Goal: Check status: Check status

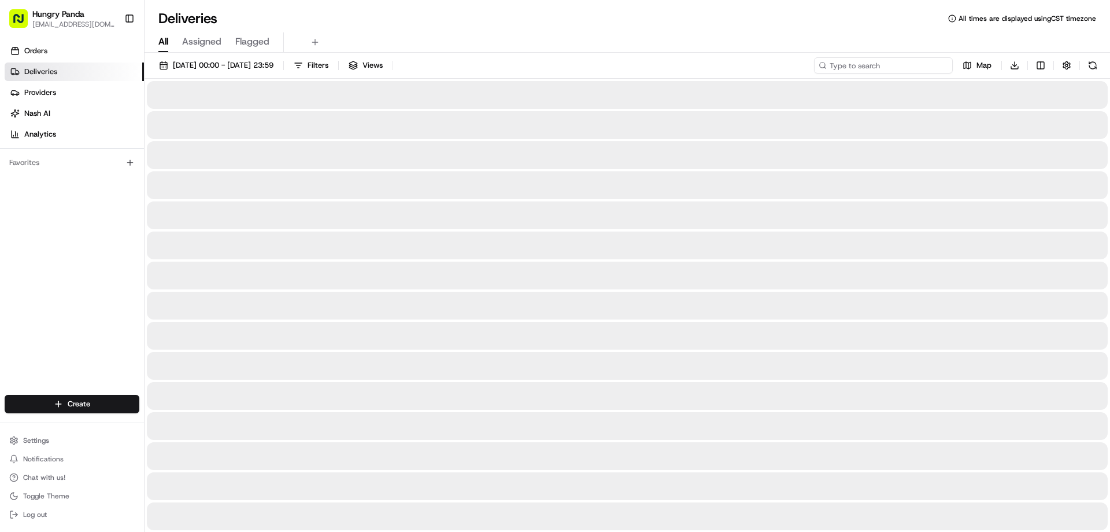
click at [901, 69] on input at bounding box center [883, 65] width 139 height 16
paste input "802697341545273359629"
type input "802697341545273359629"
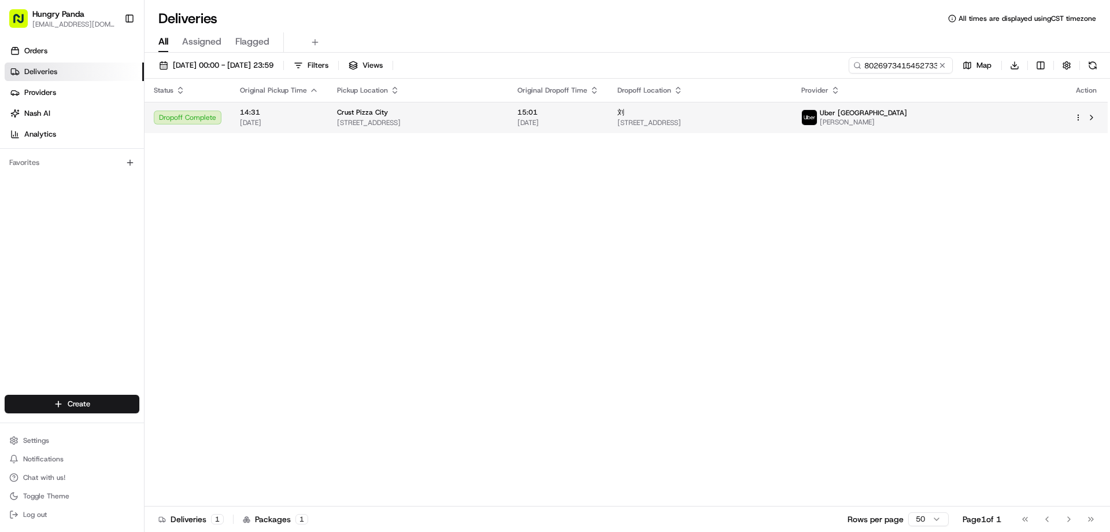
click at [783, 113] on div "刘" at bounding box center [700, 112] width 165 height 9
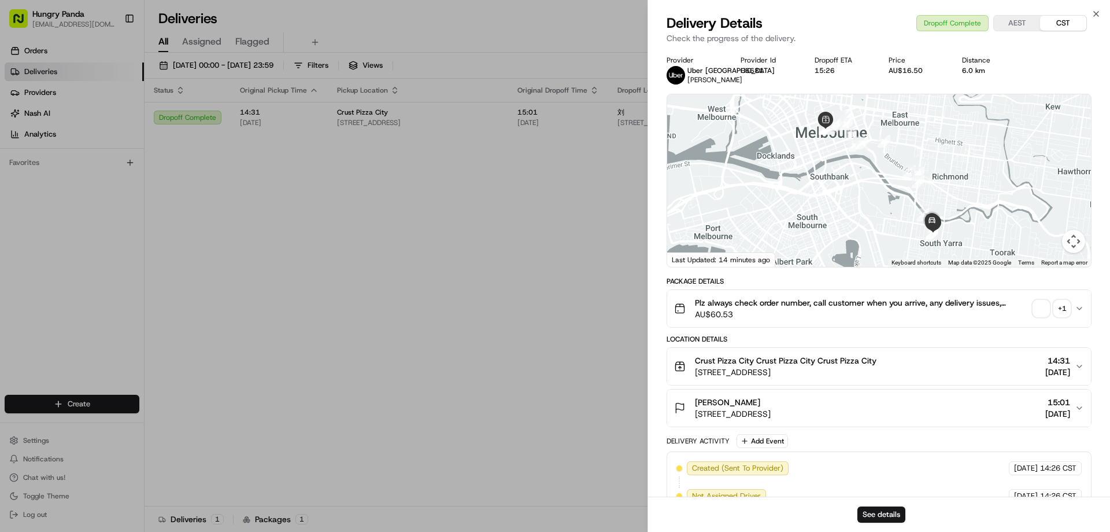
click at [1045, 311] on span "button" at bounding box center [1042, 308] width 16 height 16
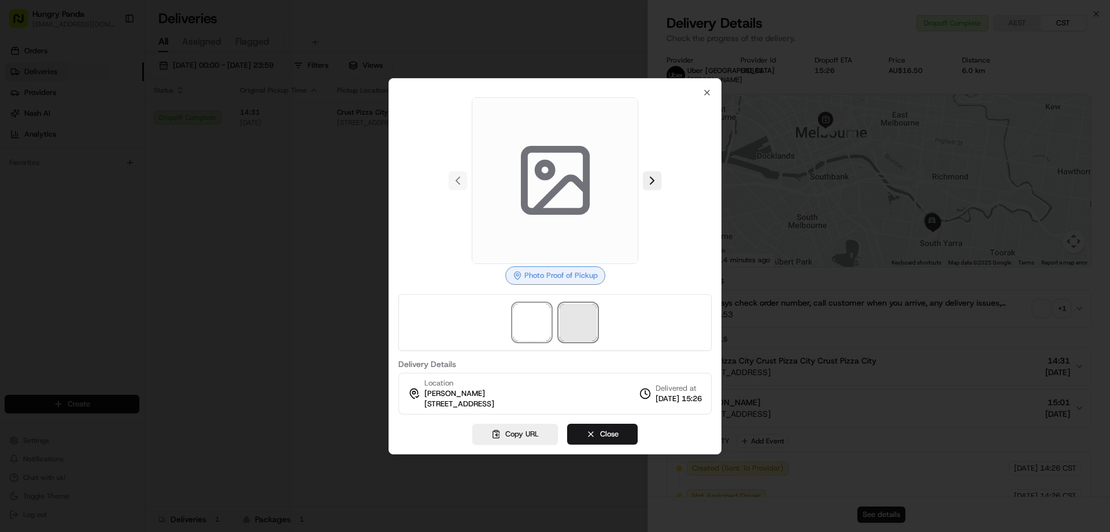
click at [575, 320] on span at bounding box center [578, 322] width 37 height 37
click at [535, 324] on img at bounding box center [532, 322] width 37 height 37
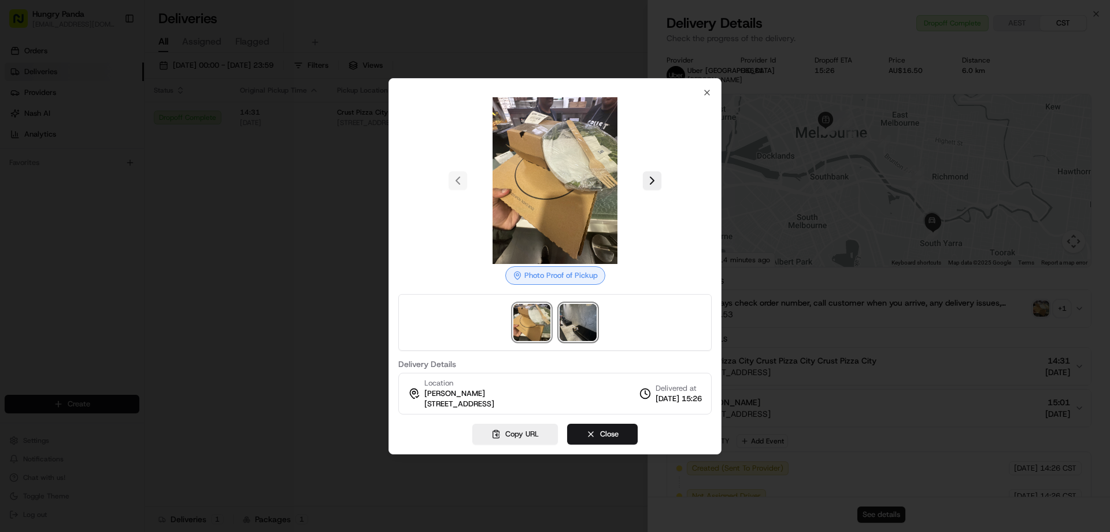
click at [584, 326] on img at bounding box center [578, 322] width 37 height 37
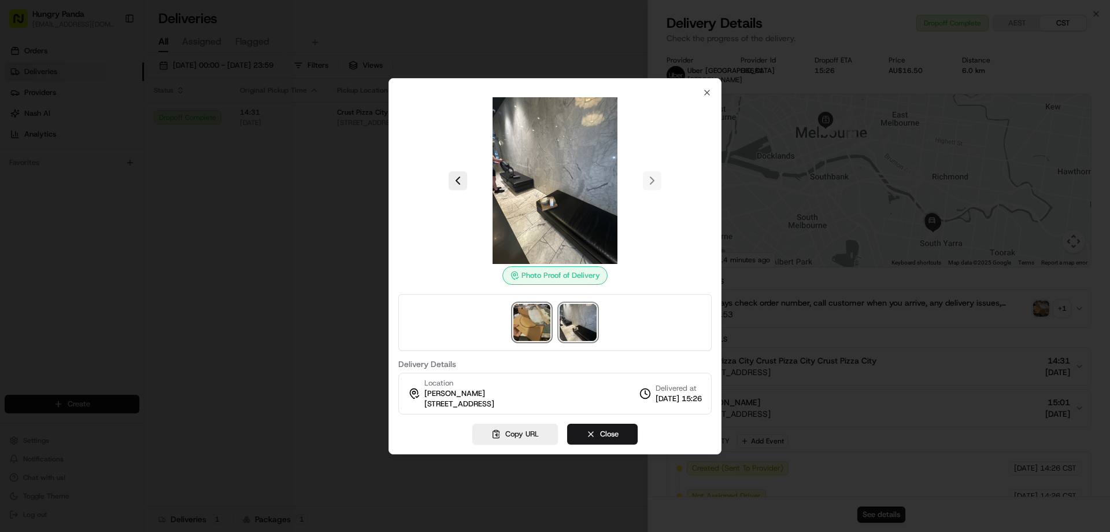
click at [537, 315] on img at bounding box center [532, 322] width 37 height 37
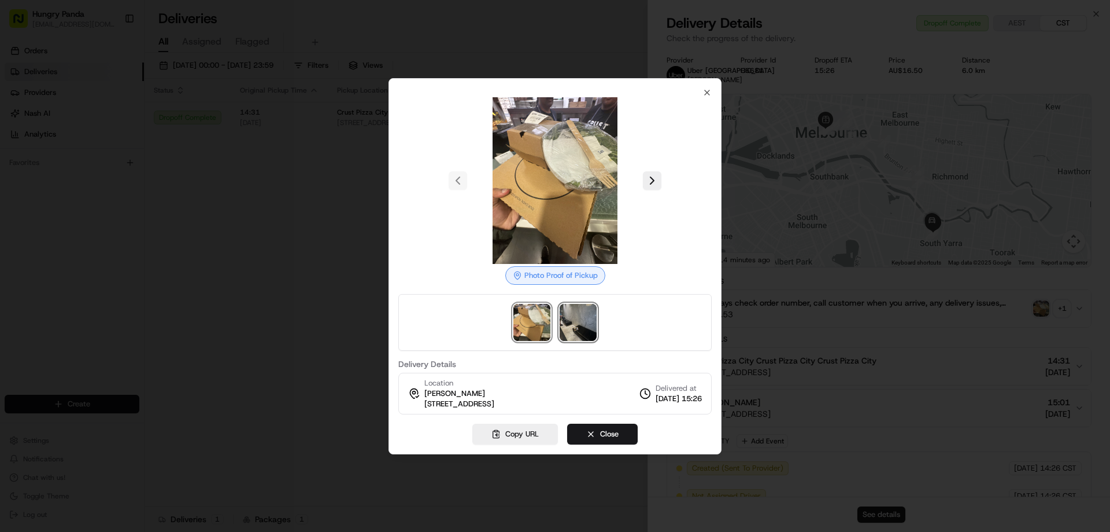
click at [586, 320] on img at bounding box center [578, 322] width 37 height 37
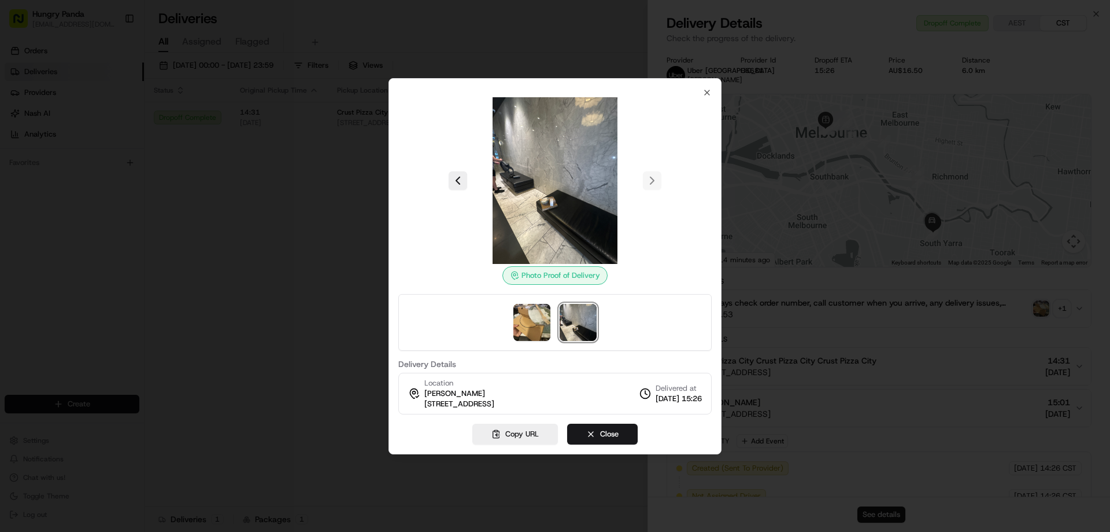
click at [311, 213] on div at bounding box center [555, 266] width 1110 height 532
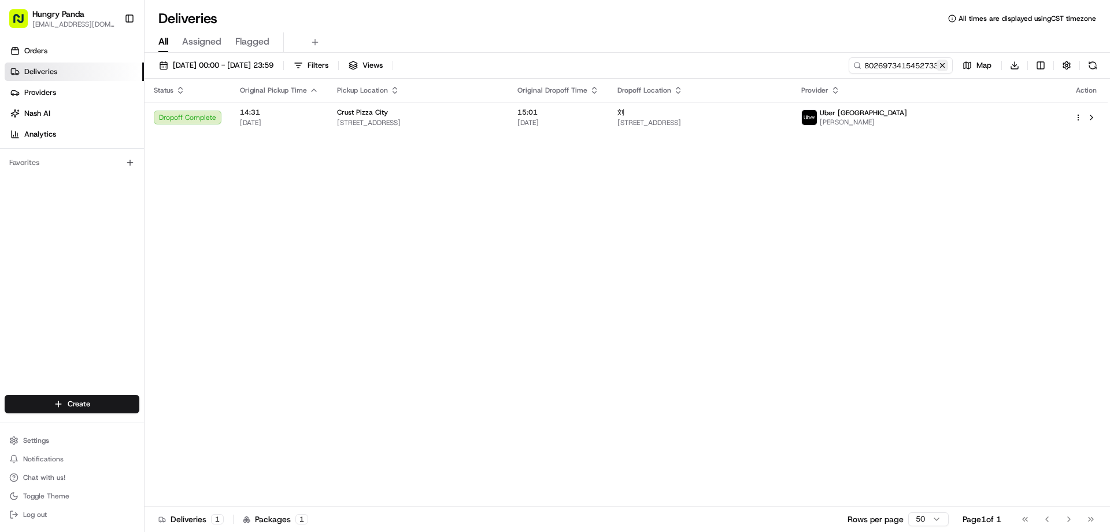
click at [943, 68] on button at bounding box center [943, 66] width 12 height 12
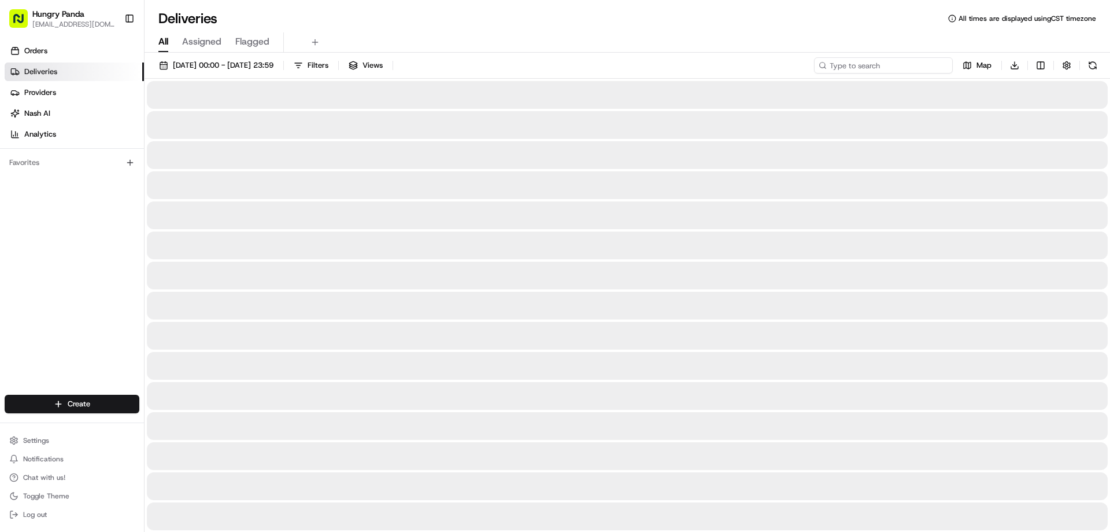
click at [936, 68] on input at bounding box center [883, 65] width 139 height 16
paste input "802697341545273359629"
type input "802697341545273359629"
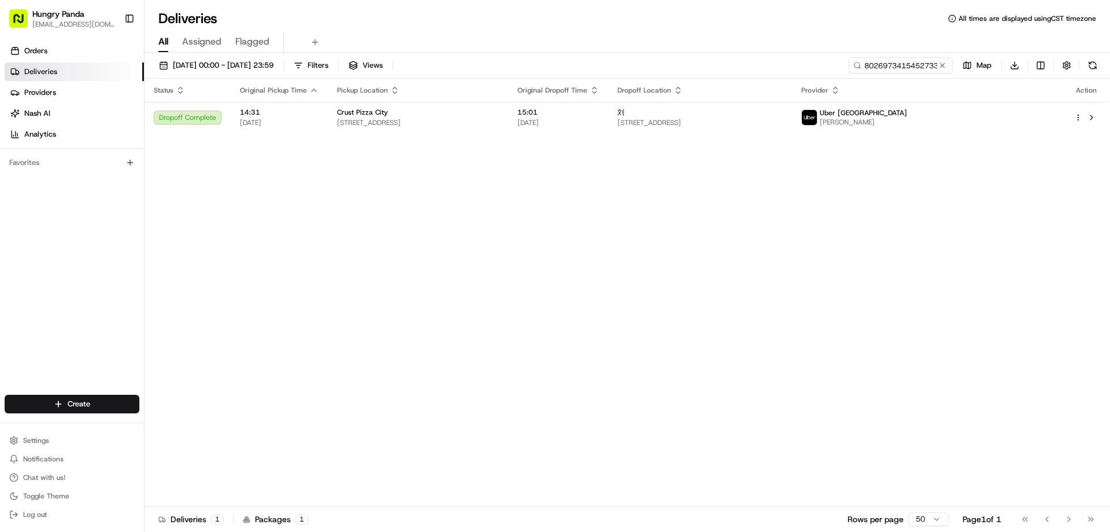
click at [783, 109] on div "刘" at bounding box center [700, 112] width 165 height 9
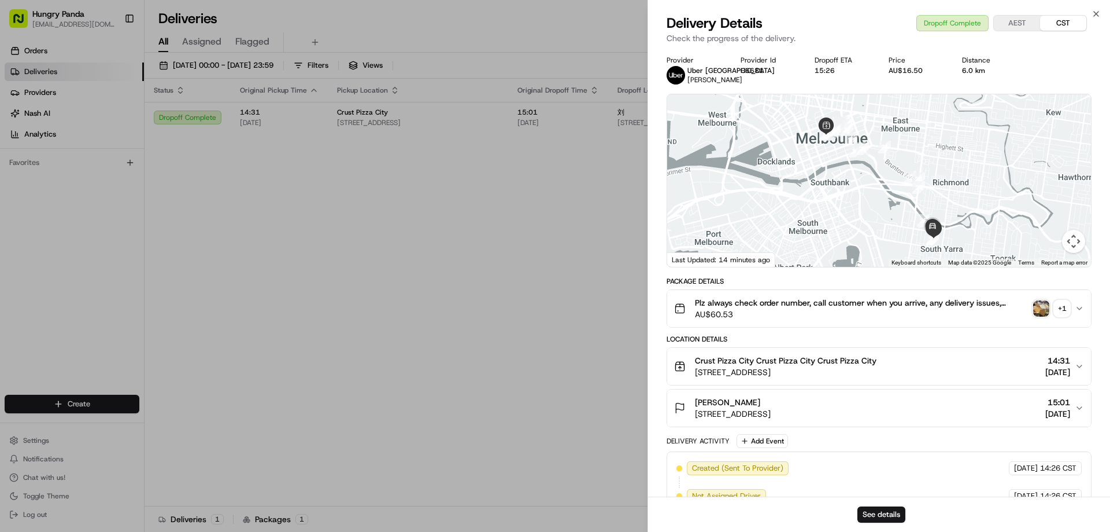
click at [1067, 316] on div "+ 1" at bounding box center [1062, 308] width 16 height 16
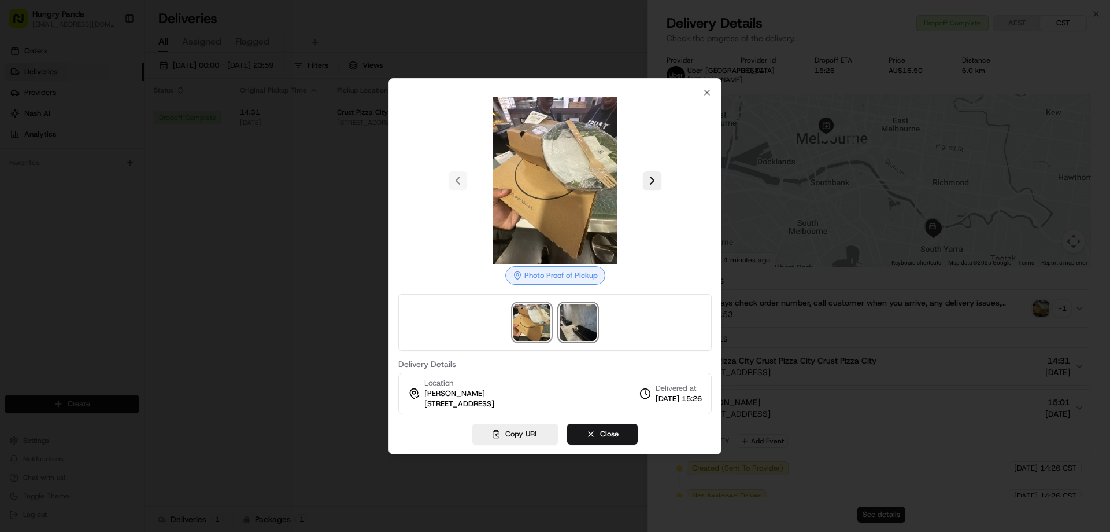
click at [578, 334] on img at bounding box center [578, 322] width 37 height 37
click at [263, 319] on div at bounding box center [555, 266] width 1110 height 532
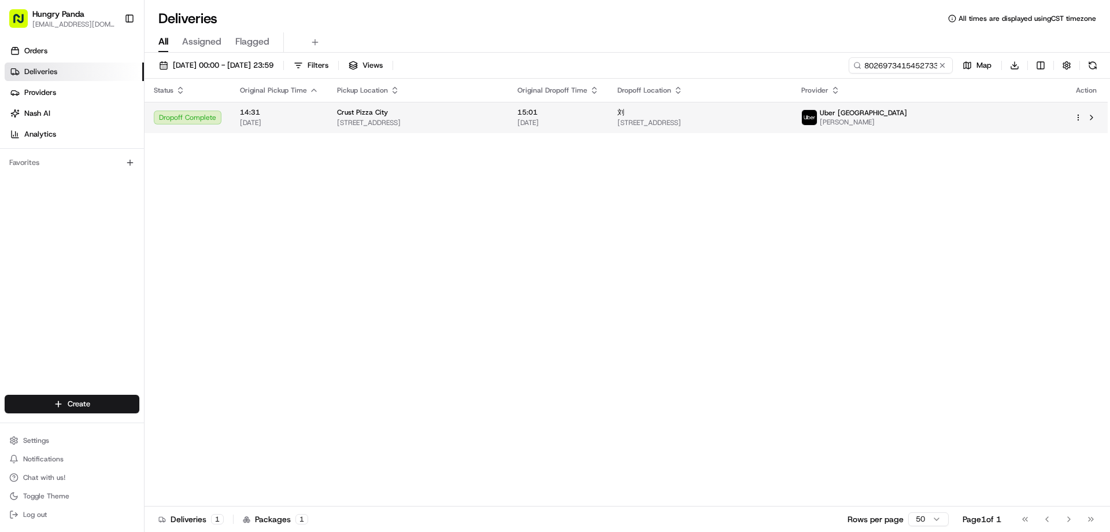
click at [599, 123] on span "[DATE]" at bounding box center [559, 122] width 82 height 9
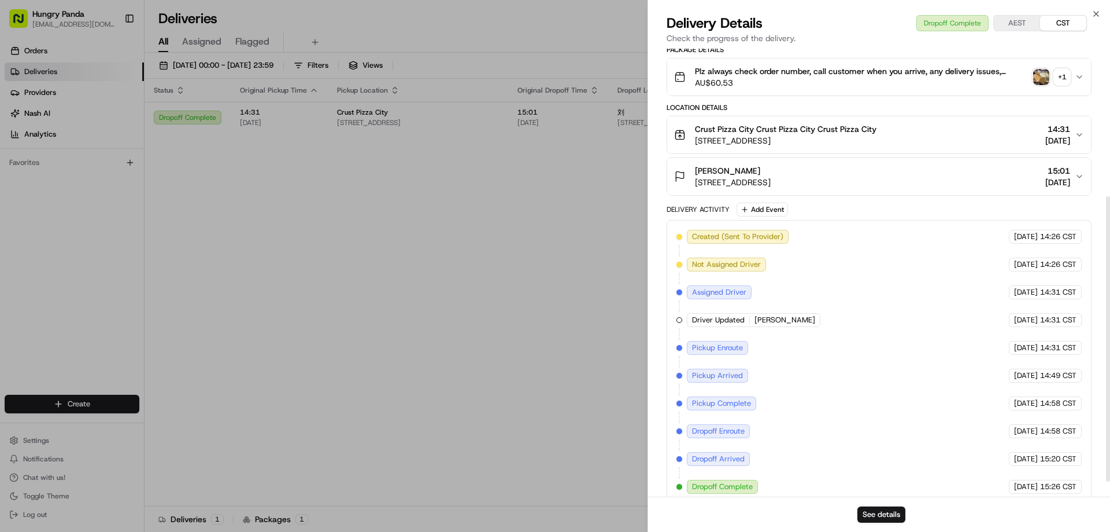
scroll to position [254, 0]
